Goal: Information Seeking & Learning: Learn about a topic

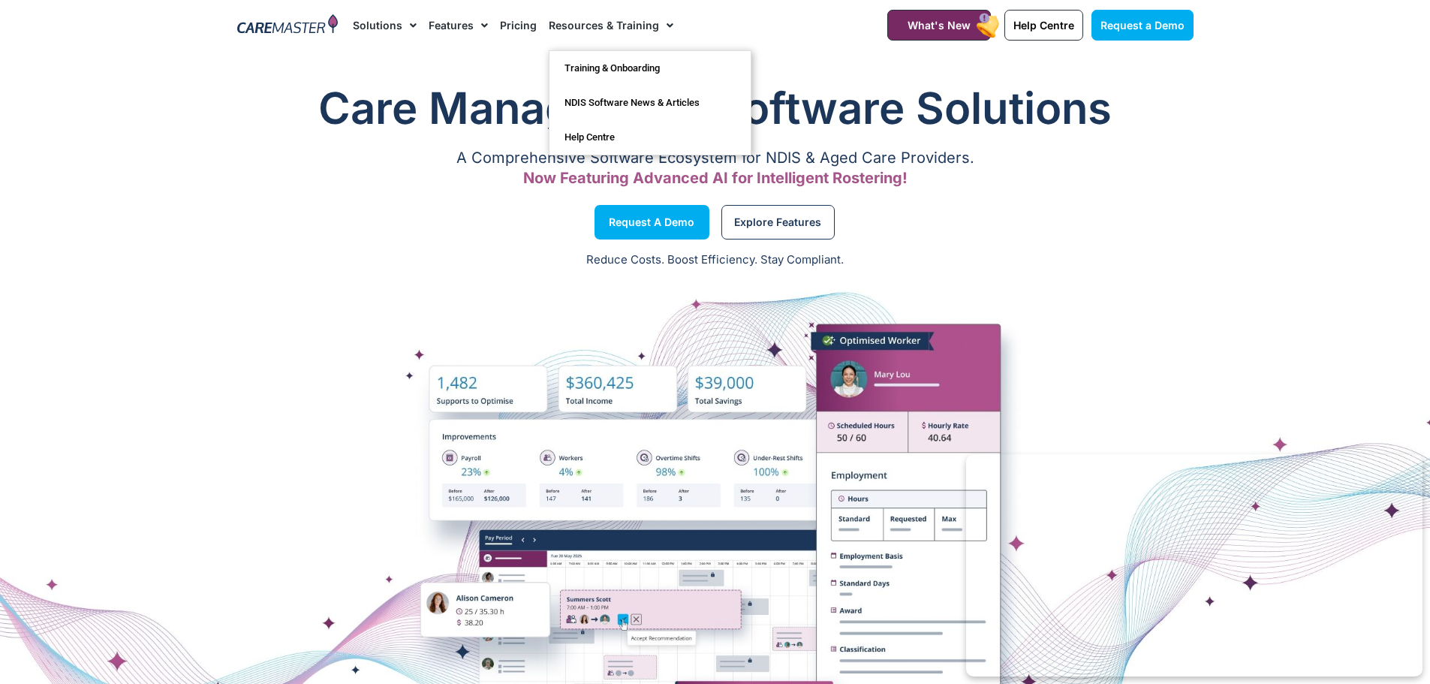
click at [607, 25] on link "Resources & Training" at bounding box center [611, 25] width 125 height 50
click at [659, 23] on span "Menu" at bounding box center [666, 26] width 14 height 26
click at [628, 101] on link "NDIS Software News & Articles" at bounding box center [650, 103] width 201 height 35
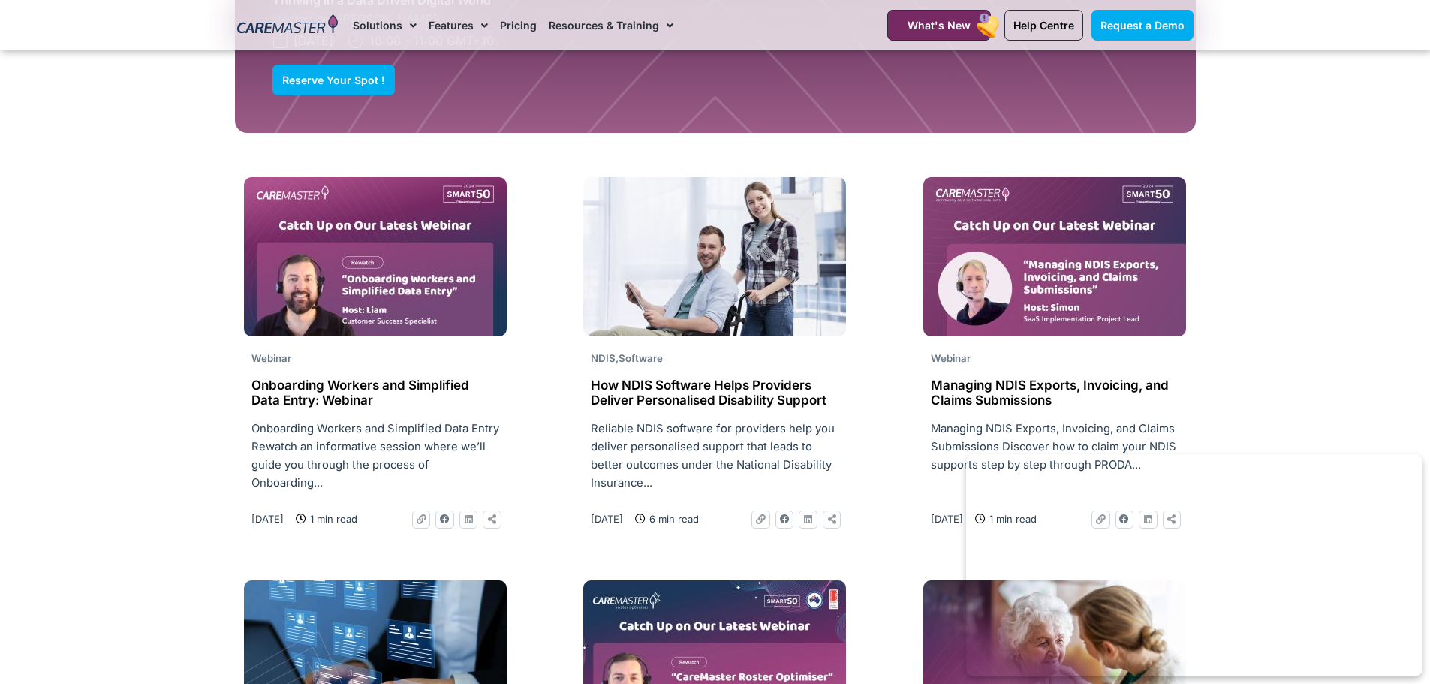
scroll to position [1877, 0]
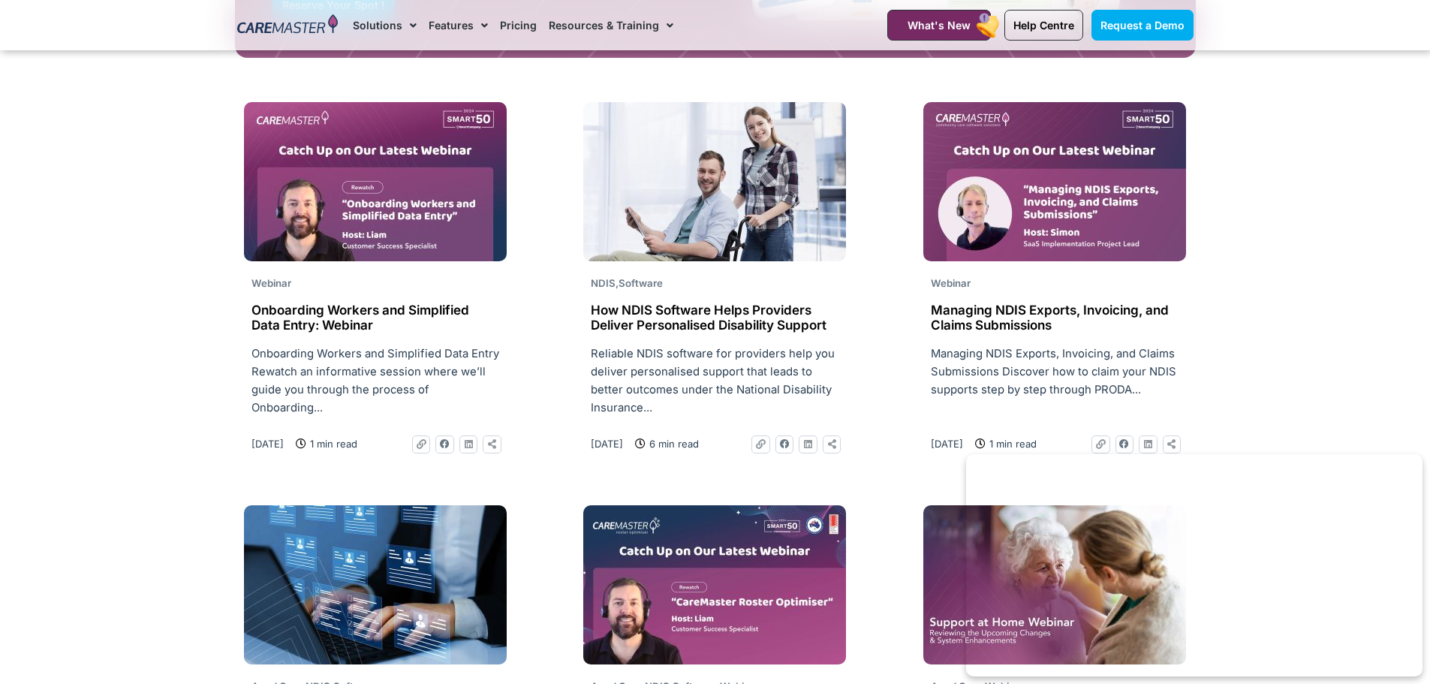
click at [691, 321] on h2 "How NDIS Software Helps Providers Deliver Personalised Disability Support" at bounding box center [715, 318] width 248 height 31
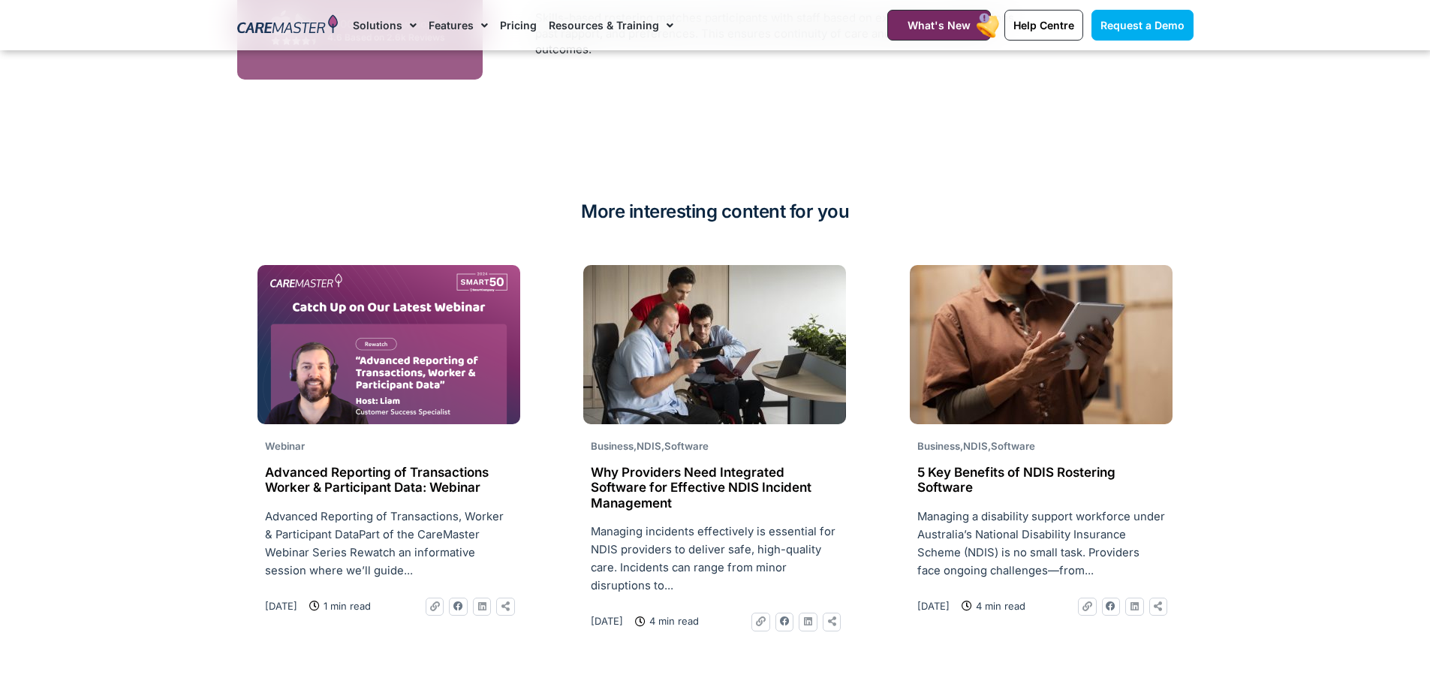
scroll to position [3099, 0]
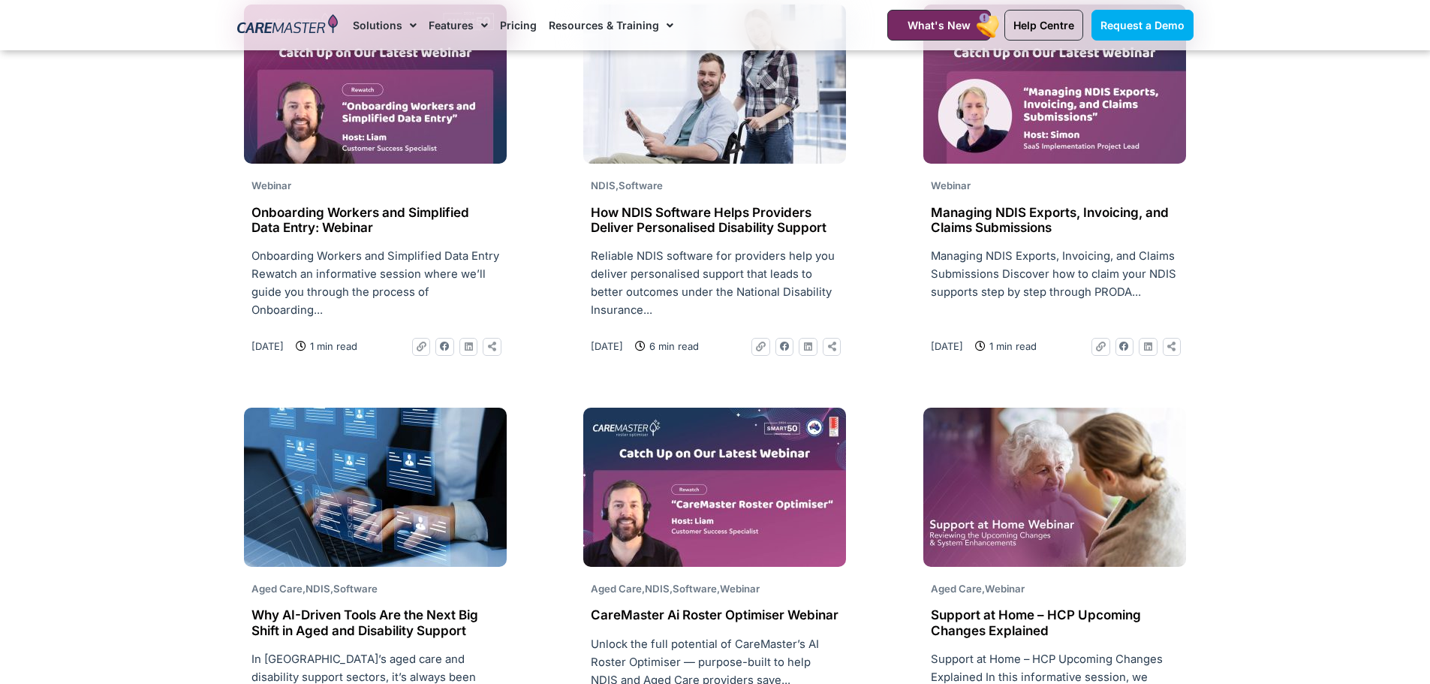
scroll to position [2177, 0]
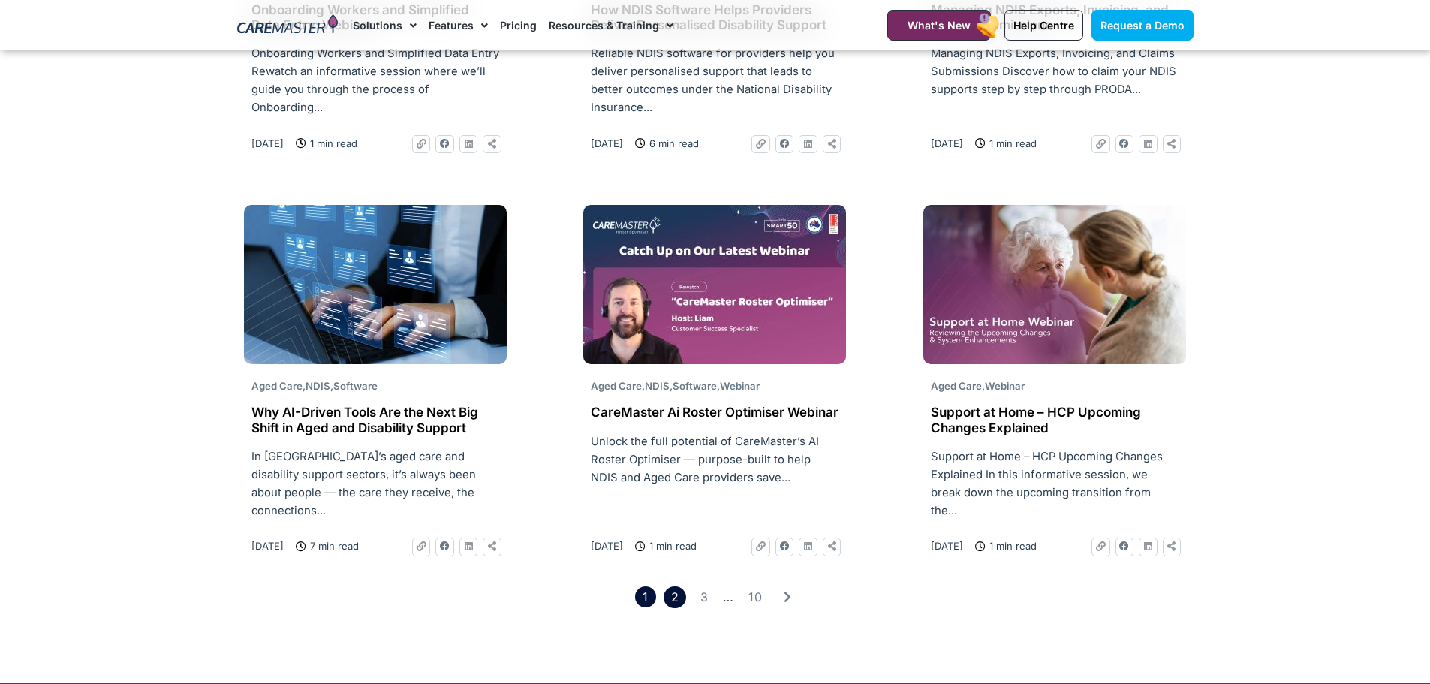
click at [670, 587] on link "Page 2" at bounding box center [675, 597] width 22 height 22
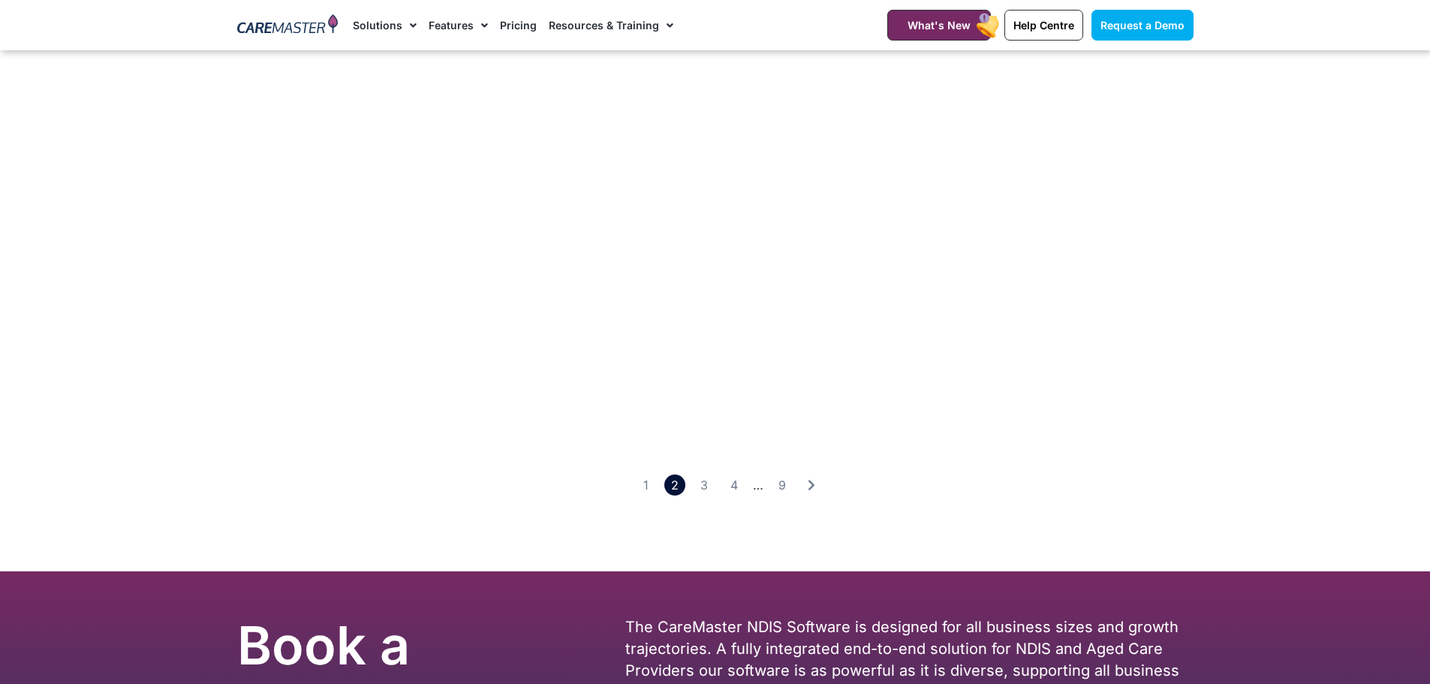
scroll to position [3003, 0]
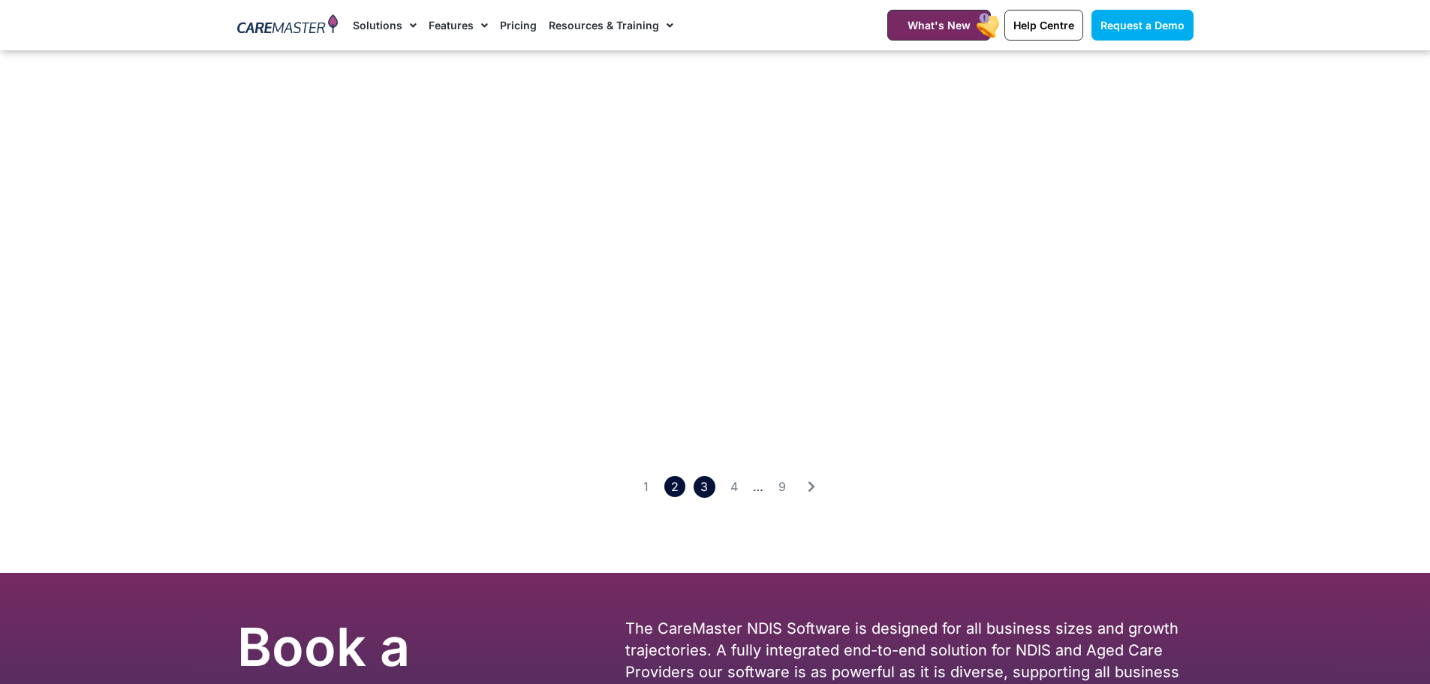
click at [698, 476] on link "Page 3" at bounding box center [705, 487] width 22 height 22
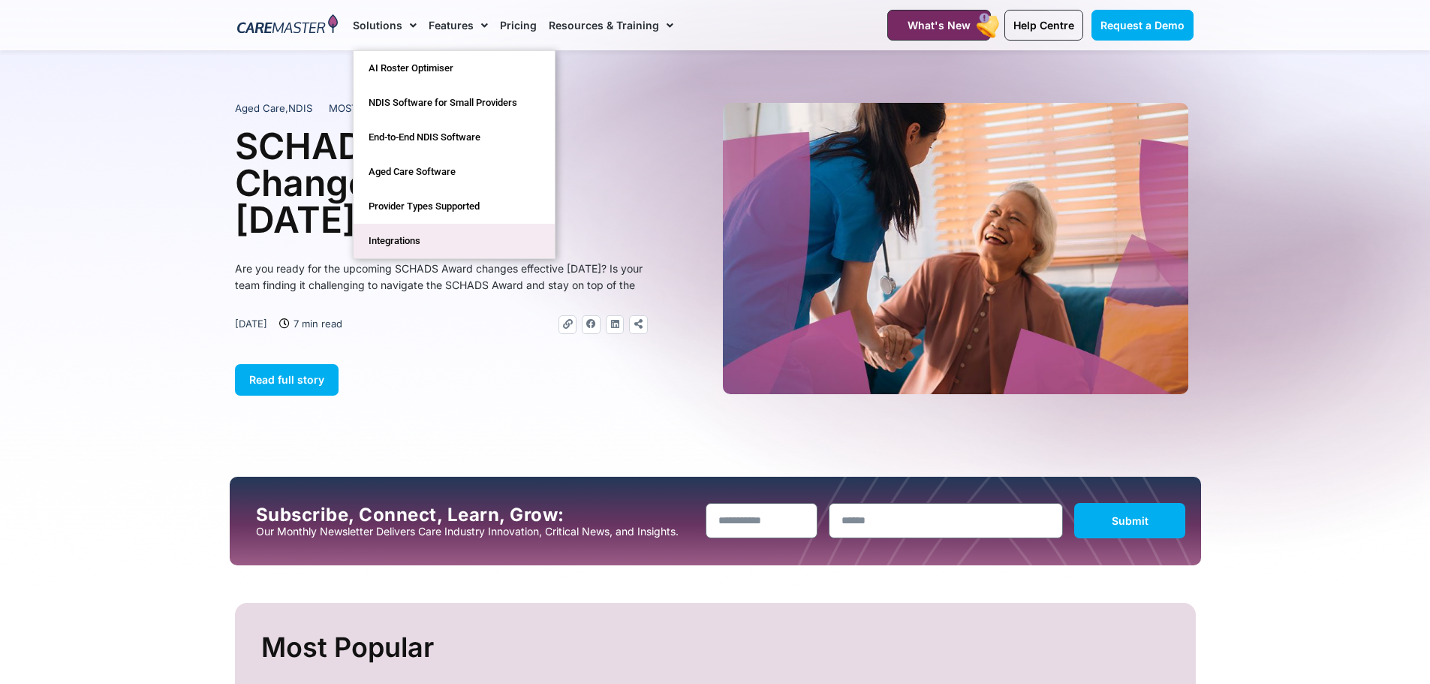
click at [408, 242] on link "Integrations" at bounding box center [454, 241] width 201 height 35
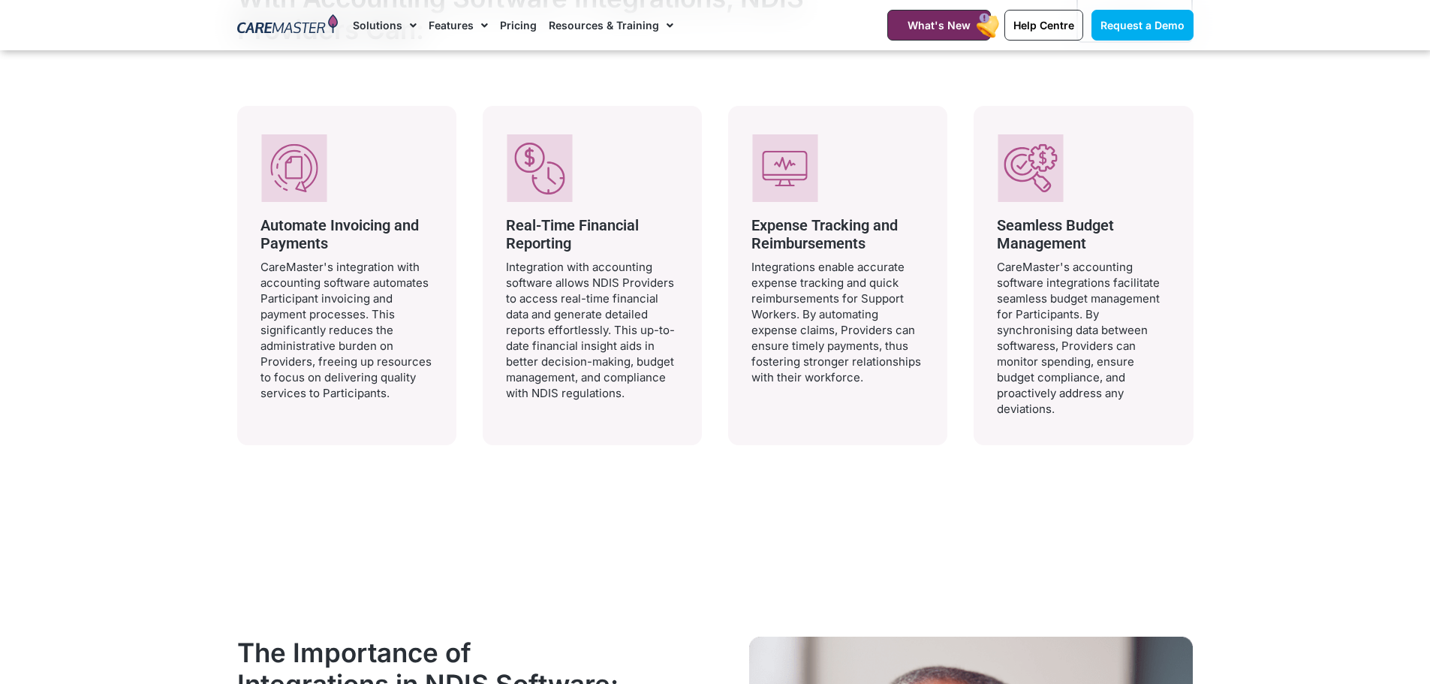
scroll to position [1351, 0]
